Goal: Task Accomplishment & Management: Complete application form

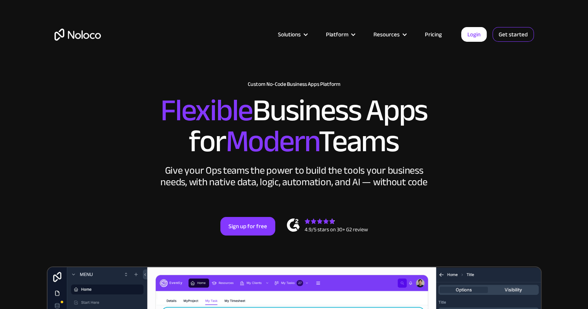
click at [515, 36] on link "Get started" at bounding box center [512, 34] width 41 height 15
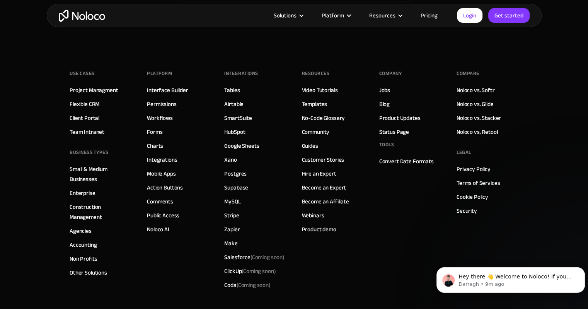
scroll to position [4910, 0]
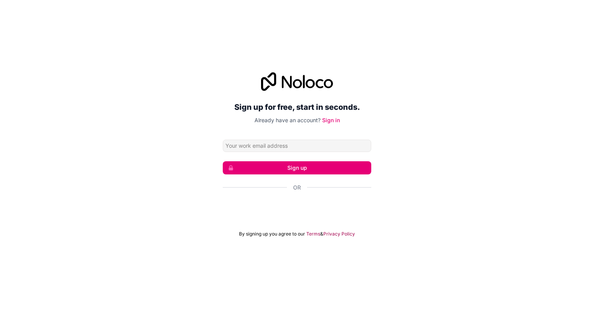
click at [306, 150] on input "Email address" at bounding box center [297, 146] width 148 height 12
type input "[PERSON_NAME][EMAIL_ADDRESS][DOMAIN_NAME]"
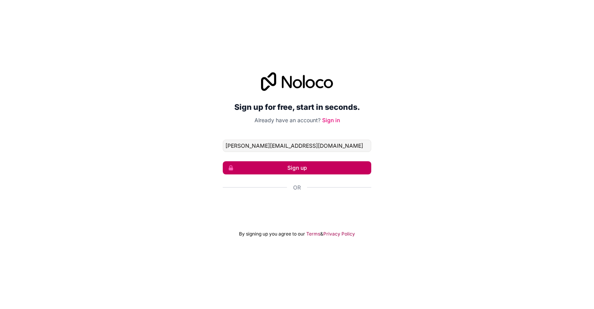
click at [286, 168] on button "Sign up" at bounding box center [297, 167] width 148 height 13
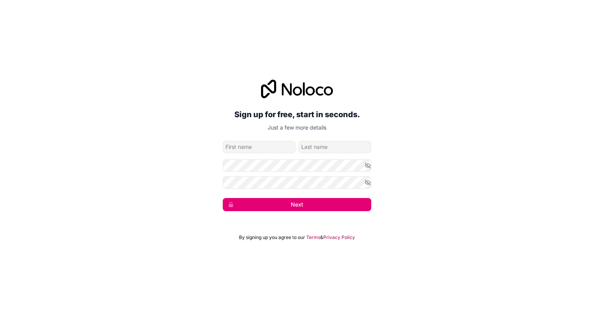
click at [269, 146] on input "given-name" at bounding box center [259, 147] width 73 height 12
type input "Silas"
type input "[PERSON_NAME]"
click at [369, 164] on icon "button" at bounding box center [367, 165] width 7 height 7
click at [365, 164] on icon "button" at bounding box center [367, 165] width 7 height 7
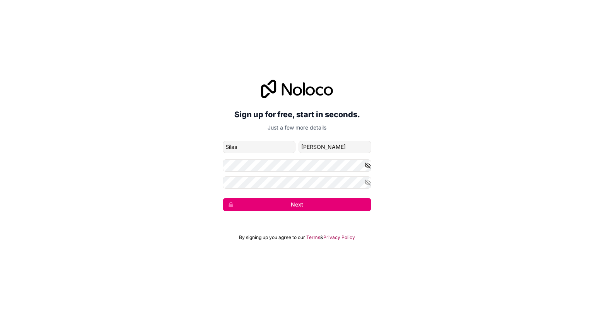
click at [366, 165] on icon "button" at bounding box center [367, 165] width 7 height 7
click at [305, 201] on button "Next" at bounding box center [297, 204] width 148 height 13
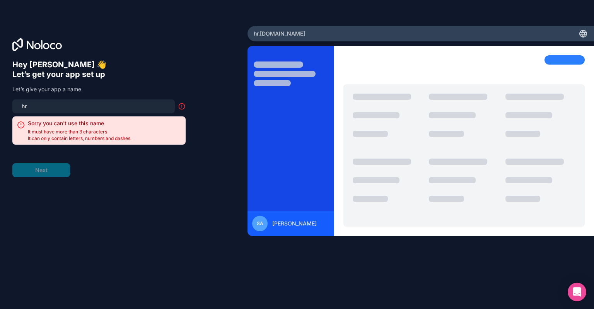
type input "h"
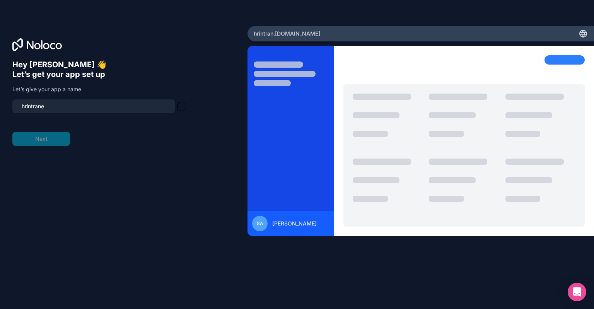
type input "hrintranet"
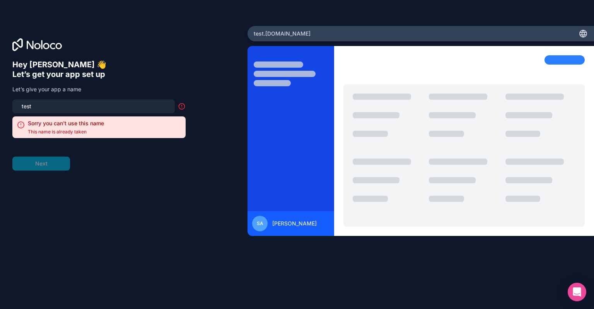
click at [121, 155] on form "test Sorry you can't use this name This name is already taken Next" at bounding box center [98, 134] width 173 height 71
click at [99, 109] on input "test" at bounding box center [93, 106] width 153 height 11
click at [94, 151] on form "test1 Sorry you can't use this name This name is already taken Next" at bounding box center [98, 134] width 173 height 71
click at [0, 90] on div "Hey [PERSON_NAME] 👋 Let’s get your app set up Let’s give your app a name test1 …" at bounding box center [123, 154] width 247 height 257
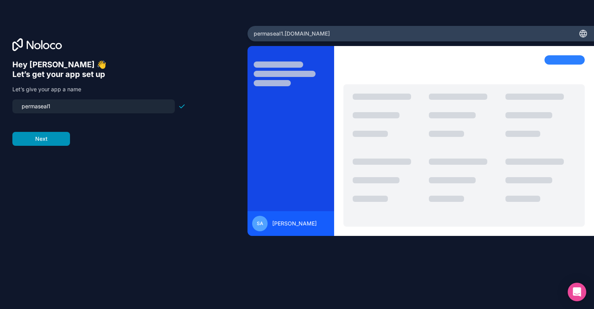
type input "permaseal1"
click at [56, 139] on button "Next" at bounding box center [41, 139] width 58 height 14
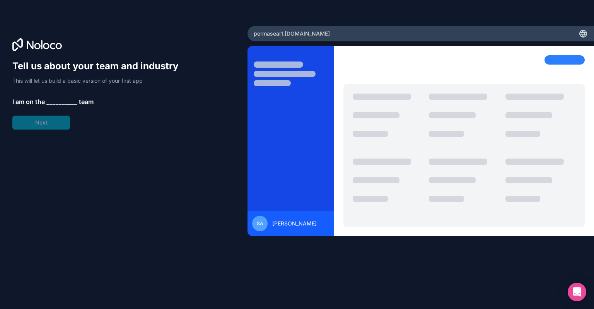
click at [58, 97] on div "Tell us about your team and industry This will let us build a basic version of …" at bounding box center [98, 95] width 173 height 70
click at [58, 100] on span "__________" at bounding box center [61, 101] width 31 height 9
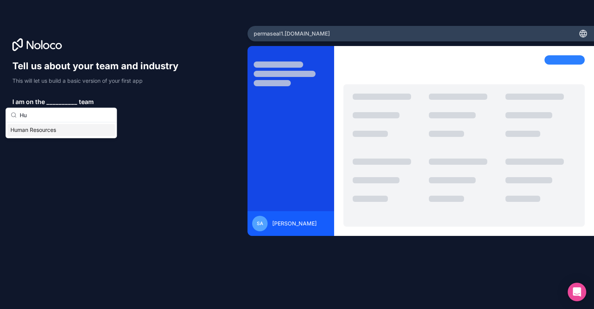
type input "Hu"
click at [49, 130] on div "Human Resources" at bounding box center [60, 130] width 107 height 12
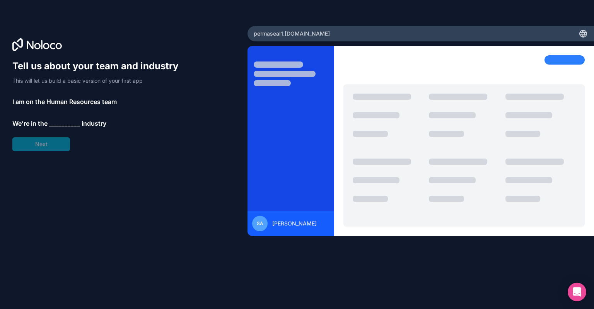
click at [69, 122] on span "__________" at bounding box center [64, 123] width 31 height 9
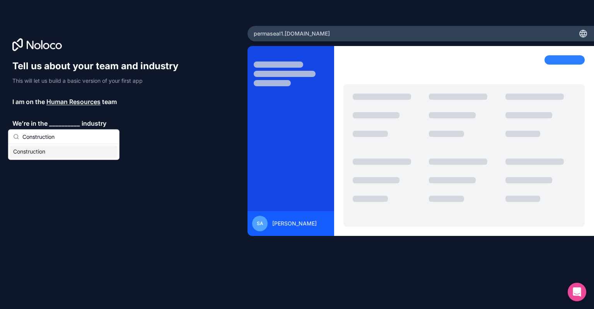
type input "Construction"
click at [54, 156] on div "Construction" at bounding box center [63, 151] width 107 height 12
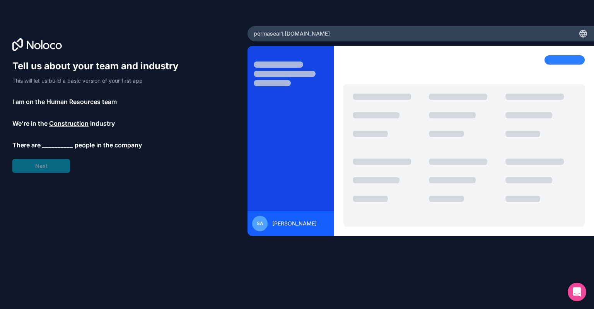
click at [62, 146] on span "__________" at bounding box center [57, 144] width 31 height 9
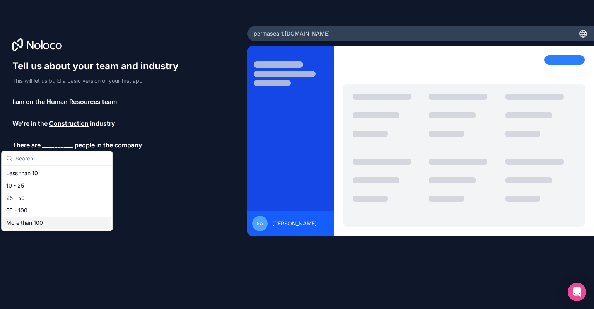
click at [59, 219] on div "More than 100" at bounding box center [56, 222] width 107 height 12
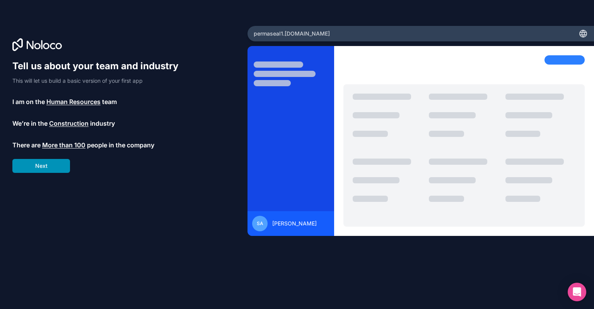
click at [56, 162] on button "Next" at bounding box center [41, 166] width 58 height 14
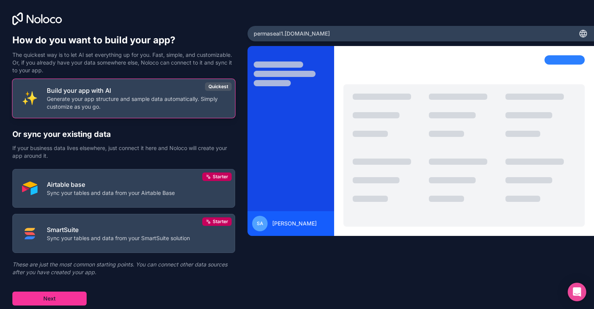
click at [138, 105] on p "Generate your app structure and sample data automatically. Simply customize as …" at bounding box center [136, 102] width 179 height 15
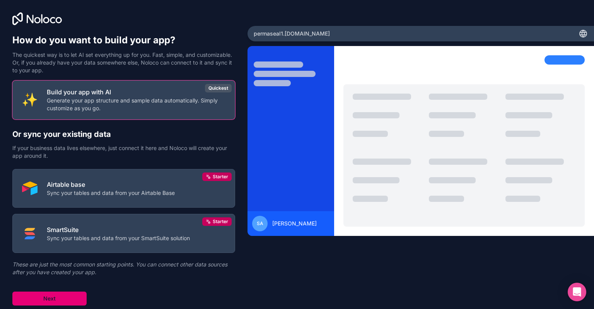
click at [48, 296] on button "Next" at bounding box center [49, 298] width 74 height 14
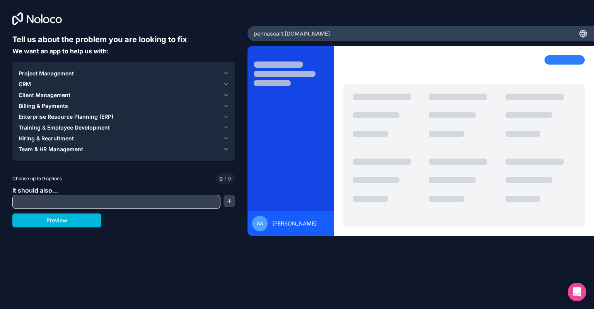
click at [63, 128] on span "Training & Employee Development" at bounding box center [64, 128] width 91 height 8
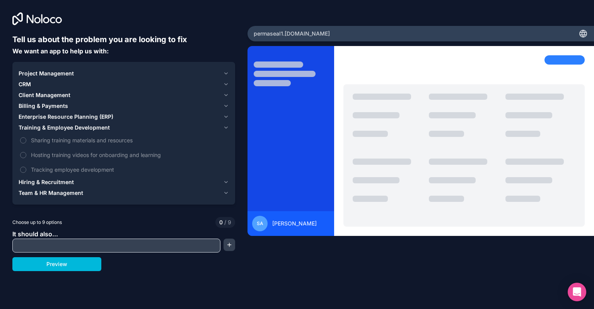
click at [23, 139] on button "Sharing training materials and resources" at bounding box center [23, 140] width 6 height 6
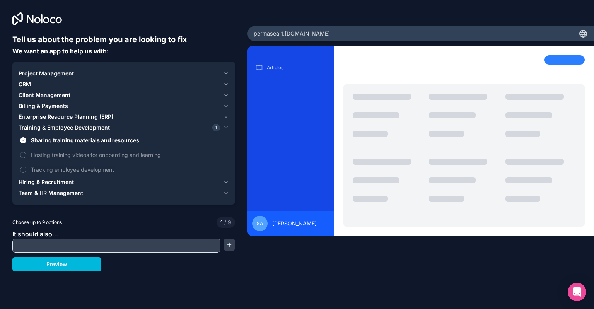
click at [23, 152] on button "Hosting training videos for onboarding and learning" at bounding box center [23, 155] width 6 height 6
click at [29, 167] on label "Tracking employee development" at bounding box center [124, 169] width 210 height 14
click at [26, 167] on button "Tracking employee development" at bounding box center [23, 170] width 6 height 6
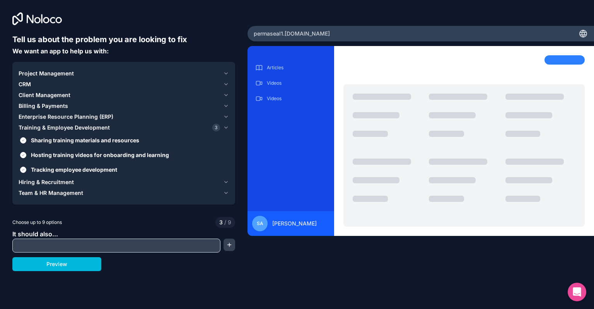
click at [30, 82] on span "CRM" at bounding box center [25, 84] width 12 height 8
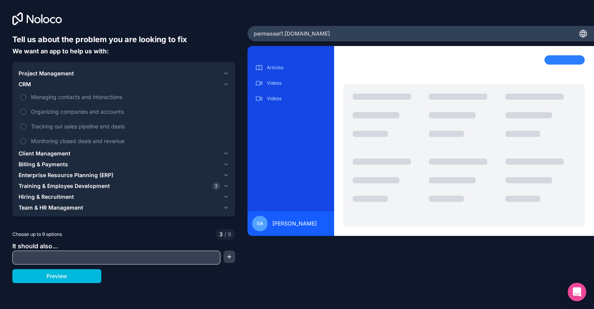
click at [34, 93] on label "Managing contacts and interactions" at bounding box center [124, 97] width 210 height 14
click at [26, 94] on button "Managing contacts and interactions" at bounding box center [23, 97] width 6 height 6
click at [31, 111] on label "Organizing companies and accounts" at bounding box center [124, 111] width 210 height 14
click at [26, 111] on button "Organizing companies and accounts" at bounding box center [23, 112] width 6 height 6
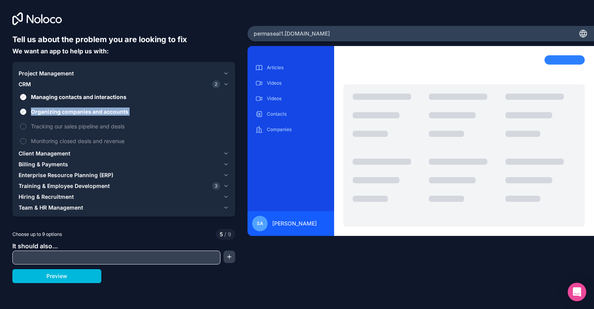
click at [31, 119] on div "Managing contacts and interactions Organizing companies and accounts Tracking o…" at bounding box center [124, 119] width 210 height 58
click at [31, 125] on span "Tracking our sales pipeline and deals" at bounding box center [129, 126] width 196 height 8
click at [26, 125] on button "Tracking our sales pipeline and deals" at bounding box center [23, 126] width 6 height 6
click at [29, 140] on label "Monitoring closed deals and revenue" at bounding box center [124, 141] width 210 height 14
click at [26, 140] on button "Monitoring closed deals and revenue" at bounding box center [23, 141] width 6 height 6
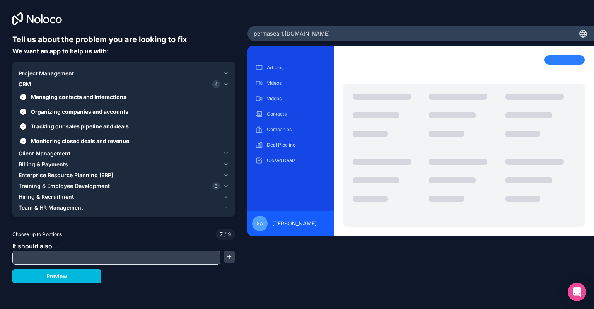
click at [28, 107] on label "Organizing companies and accounts" at bounding box center [124, 111] width 210 height 14
click at [26, 109] on button "Organizing companies and accounts" at bounding box center [23, 112] width 6 height 6
click at [32, 112] on span "Organizing companies and accounts" at bounding box center [129, 111] width 196 height 8
click at [26, 112] on button "Organizing companies and accounts" at bounding box center [23, 112] width 6 height 6
click at [65, 74] on span "Project Management" at bounding box center [46, 74] width 55 height 8
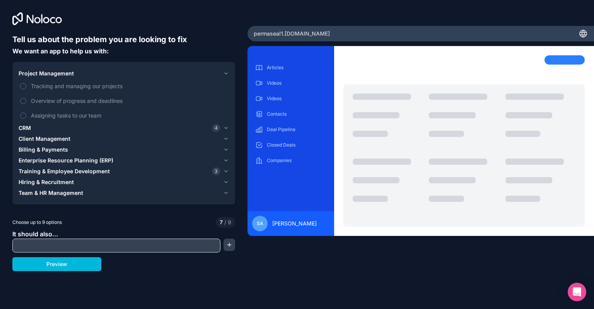
drag, startPoint x: 52, startPoint y: 83, endPoint x: 51, endPoint y: 89, distance: 5.8
click at [52, 83] on span "Tracking and managing our projects" at bounding box center [129, 86] width 196 height 8
click at [26, 83] on button "Tracking and managing our projects" at bounding box center [23, 86] width 6 height 6
click at [47, 88] on span "Tracking and managing our projects" at bounding box center [129, 86] width 196 height 8
click at [26, 88] on button "Tracking and managing our projects" at bounding box center [23, 86] width 6 height 6
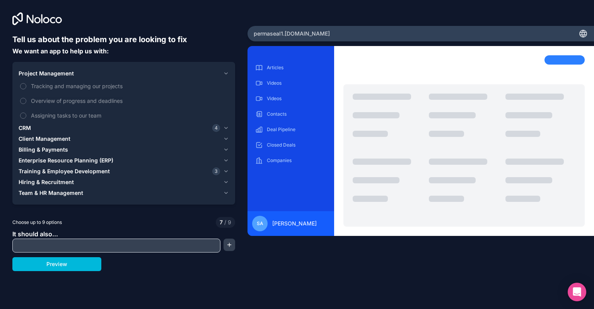
click at [75, 178] on div "Hiring & Recruitment" at bounding box center [119, 182] width 201 height 8
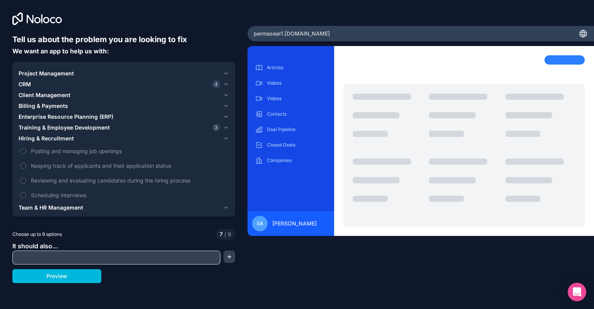
click at [37, 151] on span "Posting and managing job openings" at bounding box center [129, 151] width 196 height 8
click at [26, 151] on button "Posting and managing job openings" at bounding box center [23, 151] width 6 height 6
click at [41, 165] on span "Keeping track of applicants and their application status" at bounding box center [129, 166] width 196 height 8
click at [26, 165] on button "Keeping track of applicants and their application status" at bounding box center [23, 166] width 6 height 6
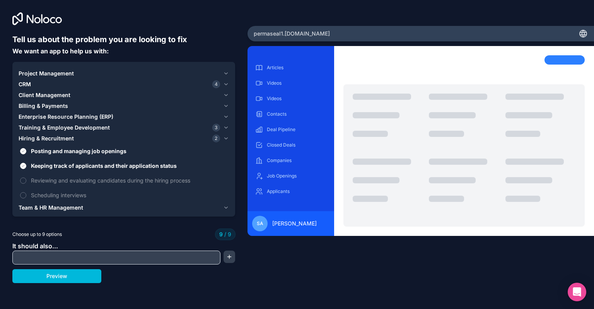
click at [46, 179] on span "Reviewing and evaluating candidates during the hiring process" at bounding box center [129, 180] width 196 height 8
click at [47, 190] on label "Scheduling interviews" at bounding box center [124, 195] width 210 height 14
click at [47, 186] on label "Reviewing and evaluating candidates during the hiring process" at bounding box center [124, 180] width 210 height 14
click at [29, 170] on label "Keeping track of applicants and their application status" at bounding box center [124, 165] width 210 height 14
click at [26, 169] on button "Keeping track of applicants and their application status" at bounding box center [23, 166] width 6 height 6
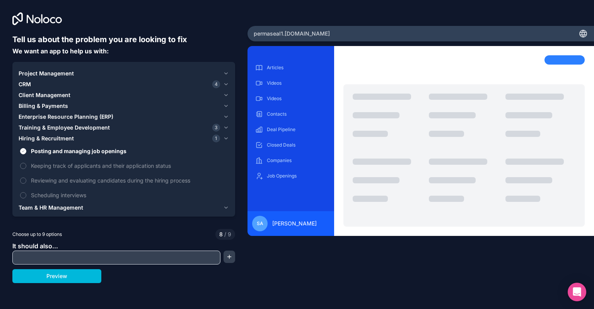
click at [28, 152] on label "Posting and managing job openings" at bounding box center [124, 151] width 210 height 14
click at [26, 152] on button "Posting and managing job openings" at bounding box center [23, 151] width 6 height 6
click at [76, 140] on div "Hiring & Recruitment" at bounding box center [119, 138] width 201 height 8
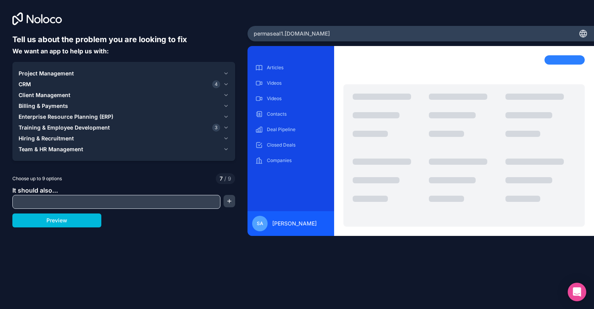
click at [66, 146] on span "Team & HR Management" at bounding box center [51, 149] width 65 height 8
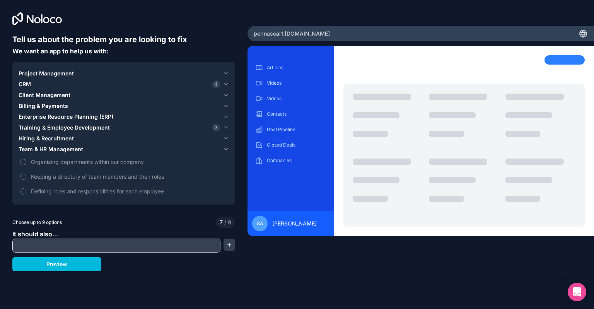
click at [84, 114] on span "Enterprise Resource Planning (ERP)" at bounding box center [66, 117] width 95 height 8
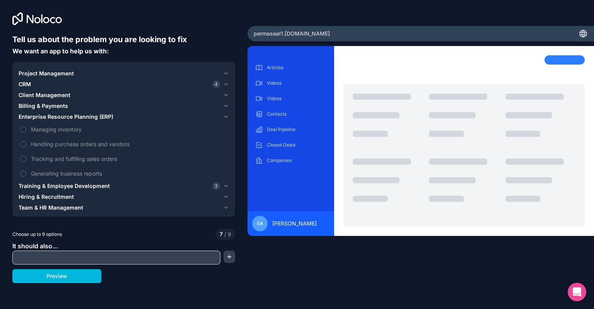
click at [32, 102] on span "Billing & Payments" at bounding box center [43, 106] width 49 height 8
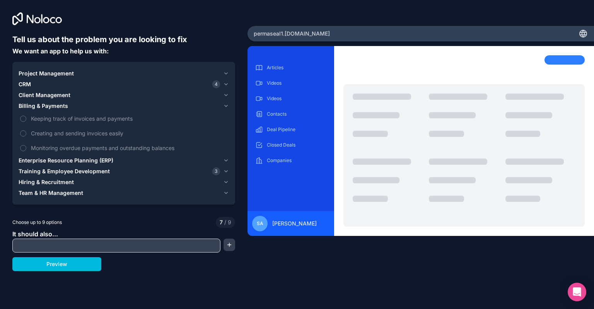
click at [88, 71] on div "Project Management" at bounding box center [119, 74] width 201 height 8
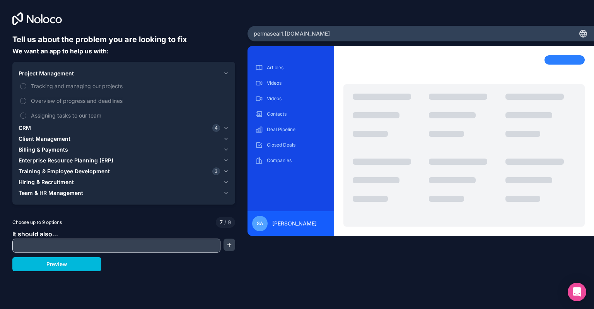
click at [40, 127] on div "CRM 4" at bounding box center [119, 128] width 201 height 8
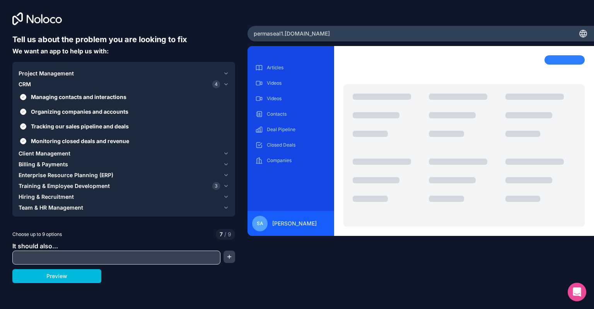
click at [54, 150] on span "Client Management" at bounding box center [45, 154] width 52 height 8
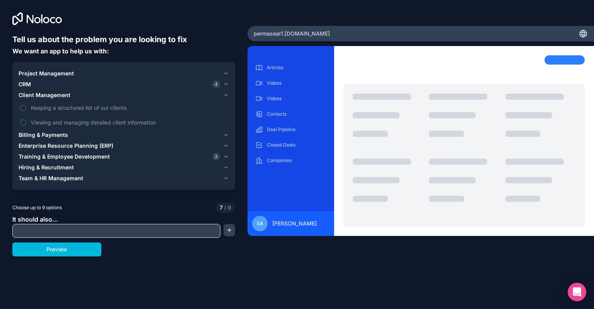
click at [65, 144] on span "Enterprise Resource Planning (ERP)" at bounding box center [66, 146] width 95 height 8
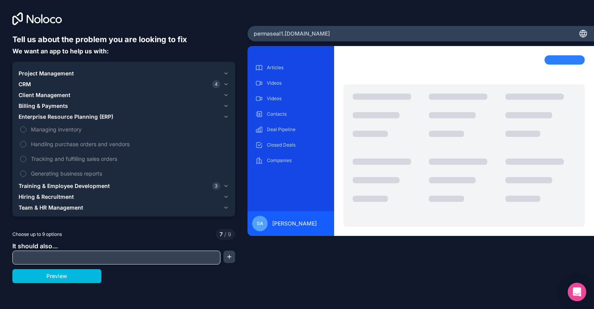
click at [55, 185] on span "Training & Employee Development" at bounding box center [64, 186] width 91 height 8
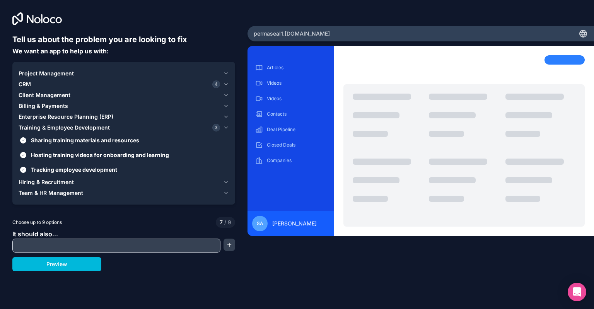
click at [44, 184] on span "Hiring & Recruitment" at bounding box center [46, 182] width 55 height 8
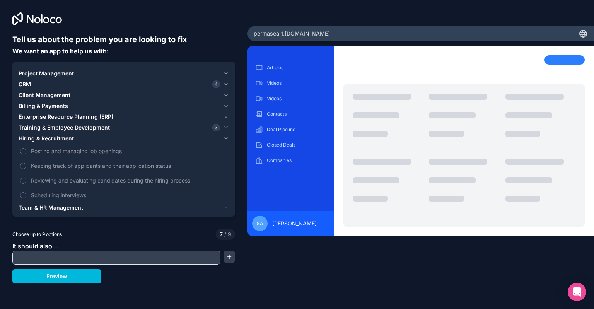
click at [48, 204] on span "Team & HR Management" at bounding box center [51, 208] width 65 height 8
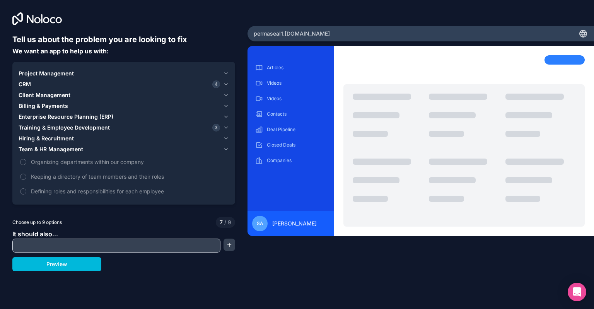
click at [55, 163] on span "Organizing departments within our company" at bounding box center [129, 162] width 196 height 8
click at [26, 163] on button "Organizing departments within our company" at bounding box center [23, 162] width 6 height 6
click at [121, 180] on label "Keeping a directory of team members and their roles" at bounding box center [124, 176] width 210 height 14
click at [26, 180] on button "Keeping a directory of team members and their roles" at bounding box center [23, 177] width 6 height 6
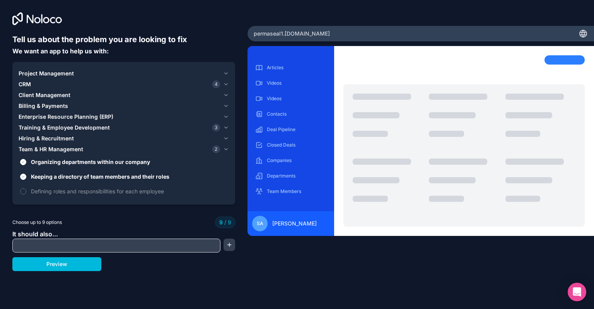
click at [140, 194] on span "Defining roles and responsibilities for each employee" at bounding box center [129, 191] width 196 height 8
click at [131, 190] on span "Defining roles and responsibilities for each employee" at bounding box center [129, 191] width 196 height 8
click at [27, 191] on label "Defining roles and responsibilities for each employee" at bounding box center [124, 191] width 210 height 14
click at [31, 162] on span "Organizing departments within our company" at bounding box center [129, 162] width 196 height 8
click at [26, 162] on button "Organizing departments within our company" at bounding box center [23, 162] width 6 height 6
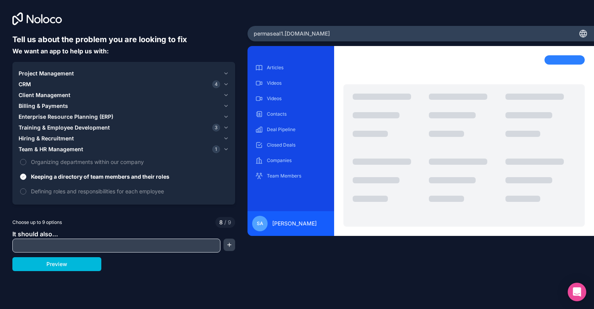
click at [29, 193] on label "Defining roles and responsibilities for each employee" at bounding box center [124, 191] width 210 height 14
click at [26, 193] on button "Defining roles and responsibilities for each employee" at bounding box center [23, 191] width 6 height 6
click at [55, 150] on span "Team & HR Management" at bounding box center [51, 149] width 65 height 8
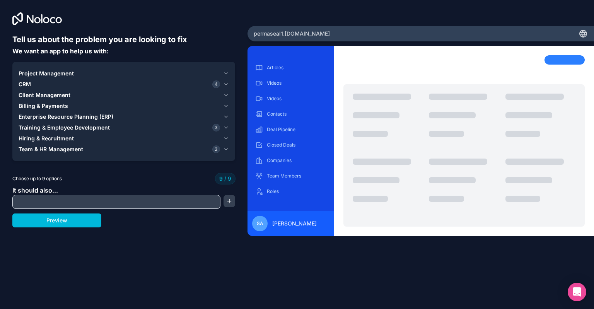
click at [57, 136] on span "Hiring & Recruitment" at bounding box center [46, 138] width 55 height 8
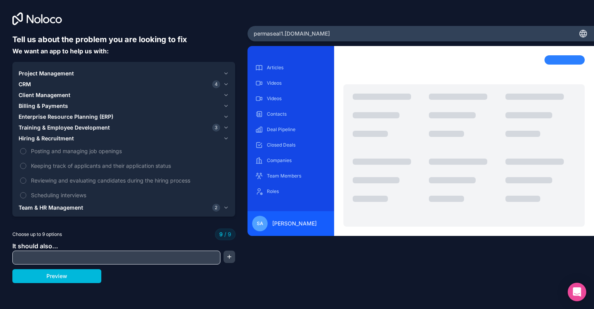
click at [46, 114] on span "Enterprise Resource Planning (ERP)" at bounding box center [66, 117] width 95 height 8
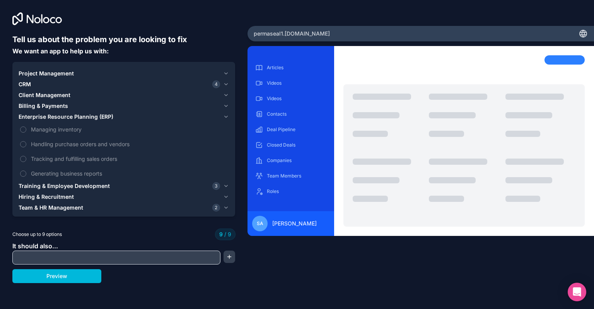
click at [48, 106] on span "Billing & Payments" at bounding box center [43, 106] width 49 height 8
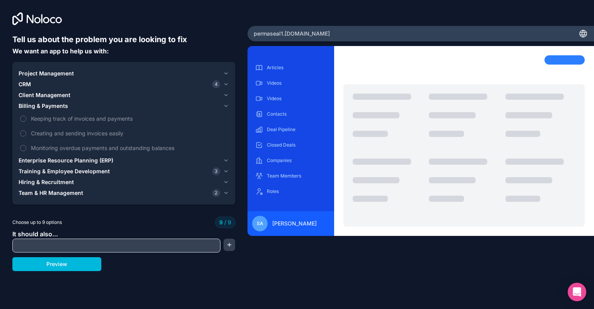
click at [51, 95] on span "Client Management" at bounding box center [45, 95] width 52 height 8
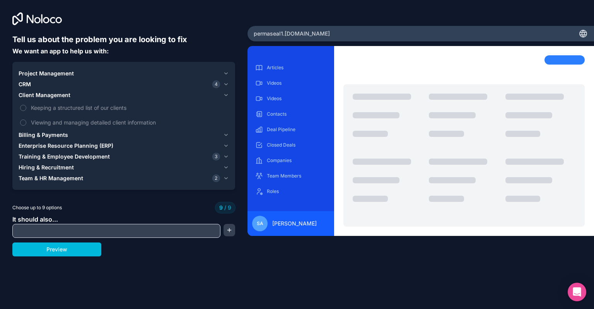
click at [50, 84] on div "CRM 4" at bounding box center [119, 84] width 201 height 8
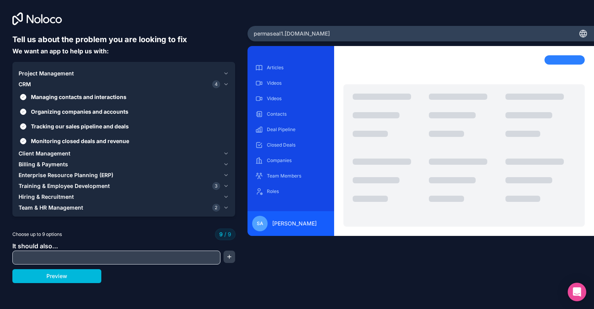
click at [50, 72] on span "Project Management" at bounding box center [46, 74] width 55 height 8
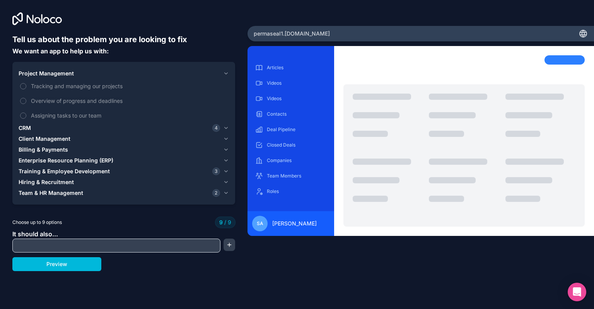
click at [36, 97] on span "Overview of progress and deadlines" at bounding box center [129, 101] width 196 height 8
click at [36, 99] on span "Overview of progress and deadlines" at bounding box center [129, 101] width 196 height 8
click at [112, 245] on input "text" at bounding box center [116, 245] width 204 height 11
click at [229, 247] on button "button" at bounding box center [229, 244] width 12 height 12
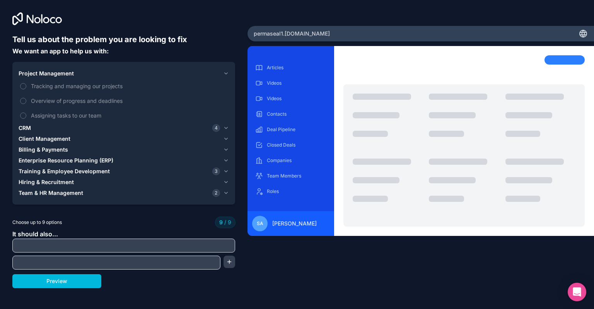
click at [201, 264] on input "text" at bounding box center [116, 262] width 204 height 11
click at [193, 245] on input "text" at bounding box center [123, 245] width 219 height 11
type input "H"
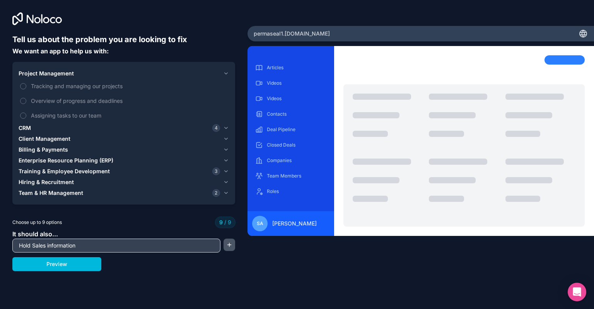
click at [229, 247] on button "button" at bounding box center [229, 244] width 12 height 12
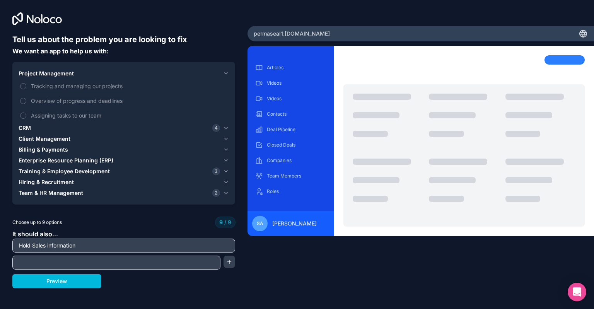
click at [126, 241] on input "Hold Sales information" at bounding box center [123, 245] width 219 height 11
type input "Hold many different department options"
click at [87, 281] on button "Preview" at bounding box center [56, 281] width 89 height 14
